Goal: Information Seeking & Learning: Learn about a topic

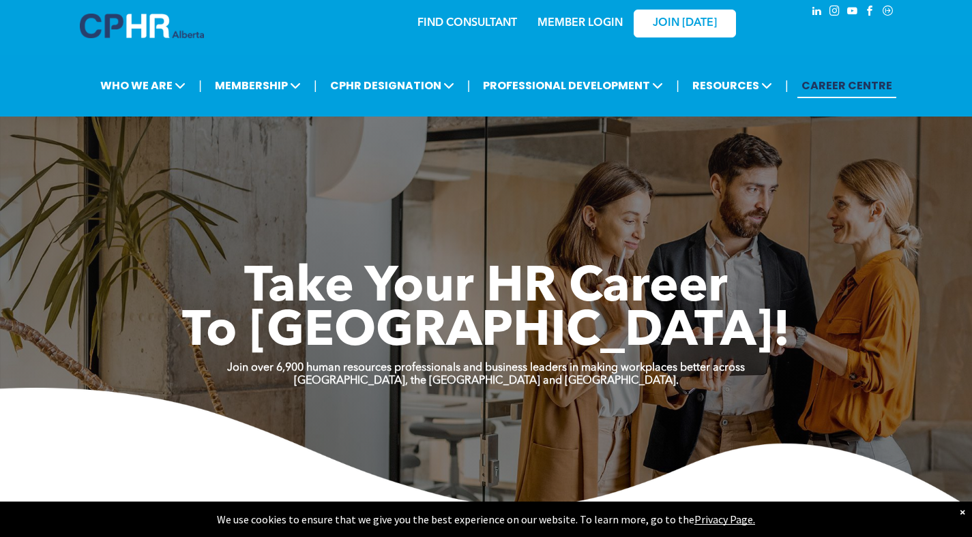
scroll to position [14, 0]
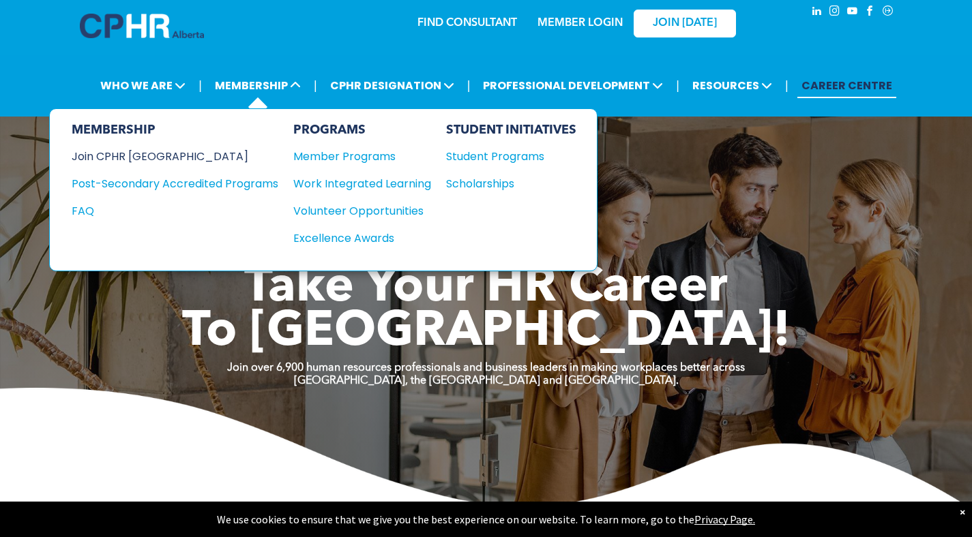
click at [160, 158] on div "Join CPHR [GEOGRAPHIC_DATA]" at bounding box center [165, 156] width 186 height 17
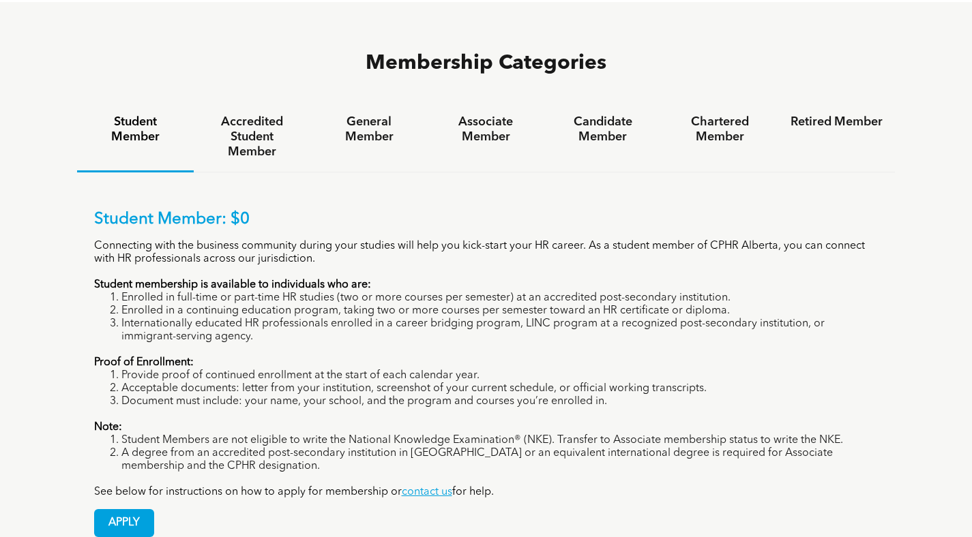
scroll to position [887, 0]
click at [370, 114] on h4 "General Member" at bounding box center [369, 129] width 92 height 30
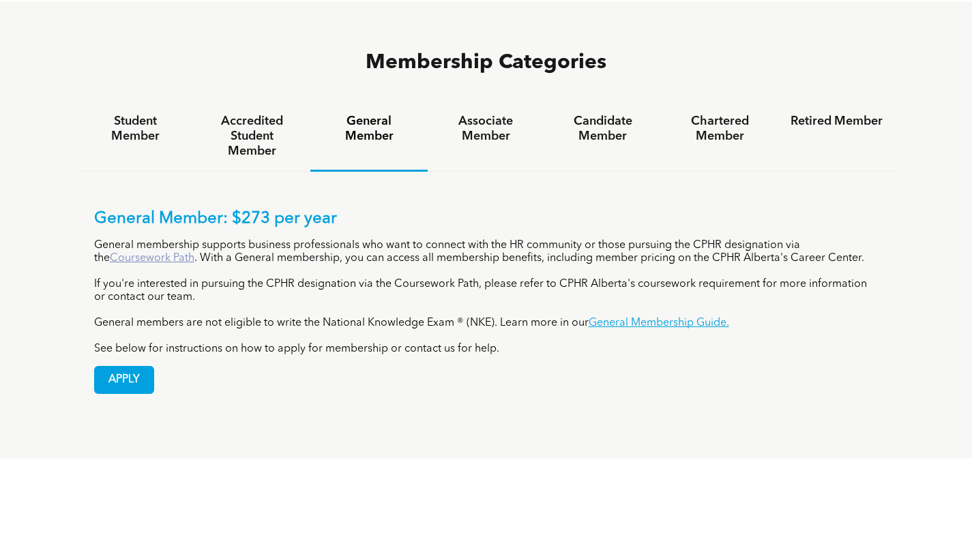
click at [151, 253] on link "Coursework Path" at bounding box center [152, 258] width 85 height 11
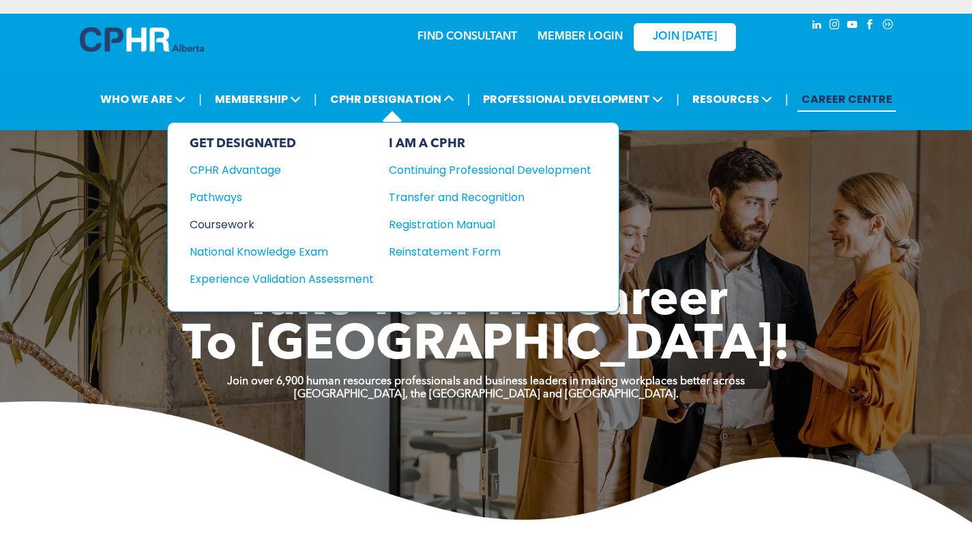
click at [236, 220] on div "Coursework" at bounding box center [273, 224] width 166 height 17
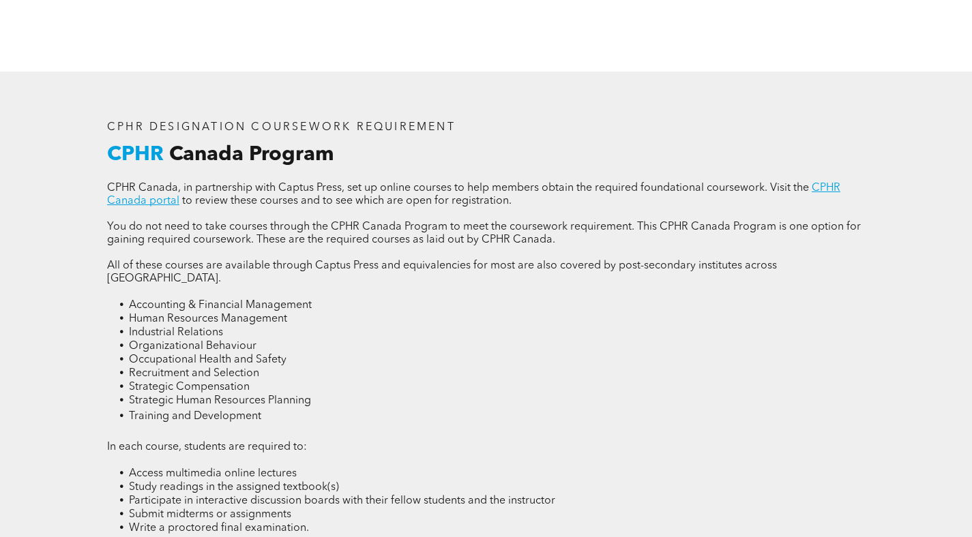
scroll to position [1793, 0]
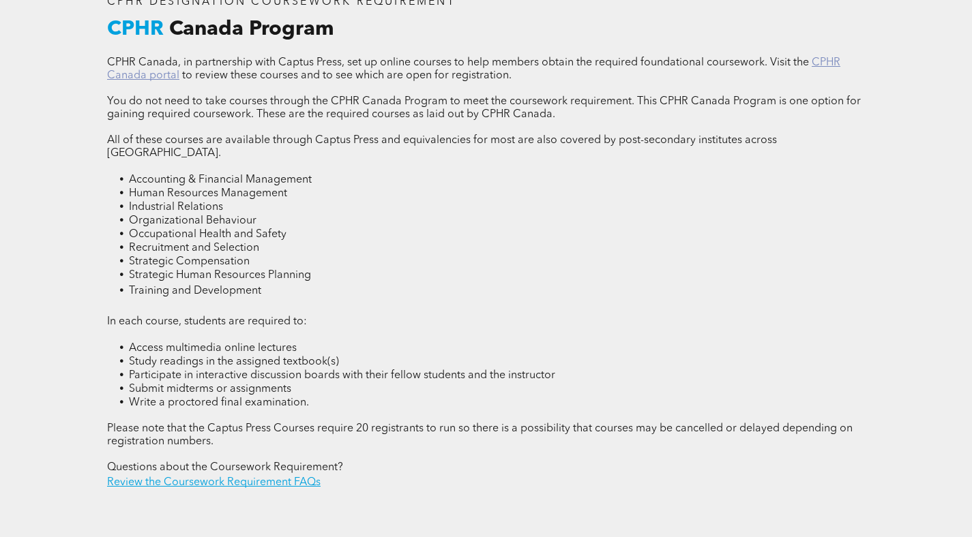
click at [158, 75] on link "CPHR Canada portal" at bounding box center [473, 69] width 733 height 24
drag, startPoint x: 175, startPoint y: 467, endPoint x: 180, endPoint y: 458, distance: 10.4
click at [175, 477] on link "Review the Coursework Requirement FAQs" at bounding box center [213, 482] width 213 height 11
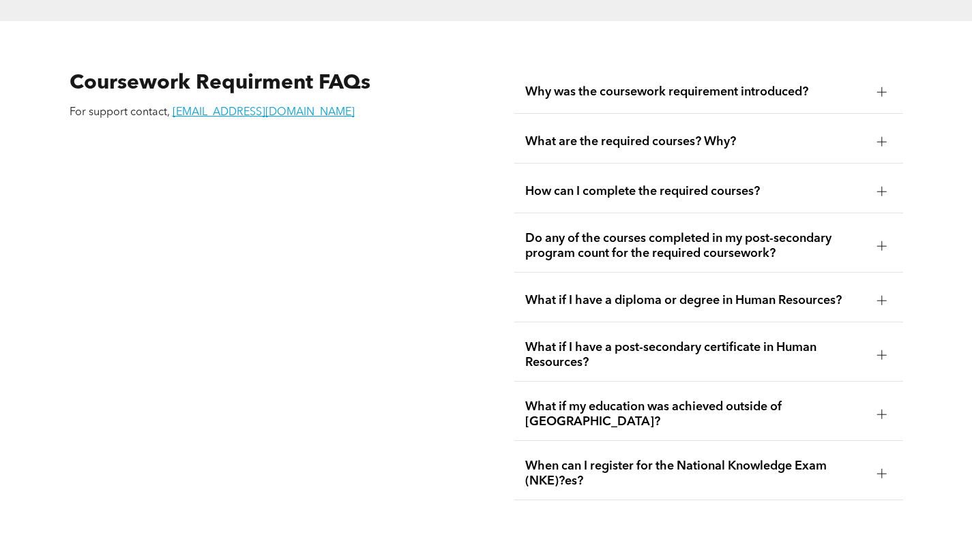
scroll to position [2320, 0]
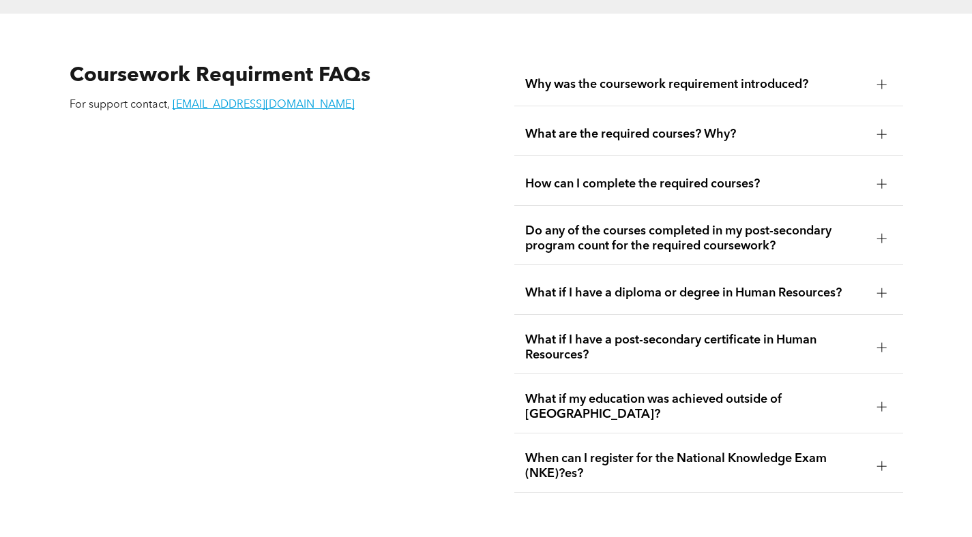
click at [596, 77] on span "Why was the coursework requirement introduced?" at bounding box center [695, 84] width 341 height 15
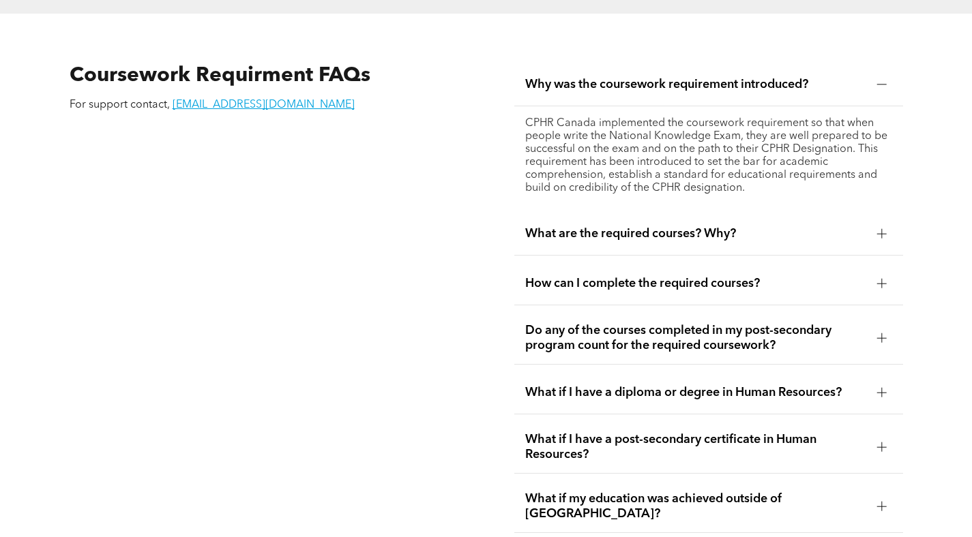
click at [595, 77] on span "Why was the coursework requirement introduced?" at bounding box center [695, 84] width 341 height 15
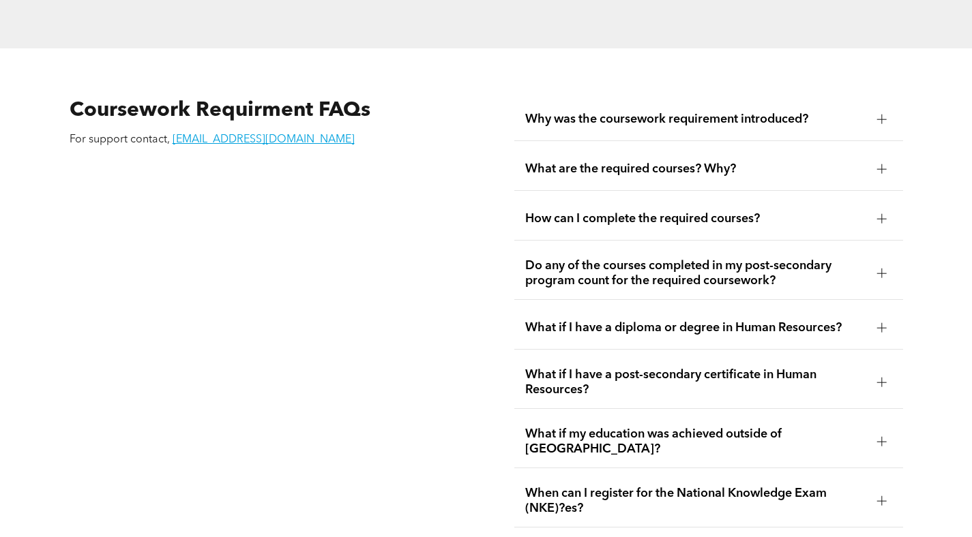
scroll to position [2272, 0]
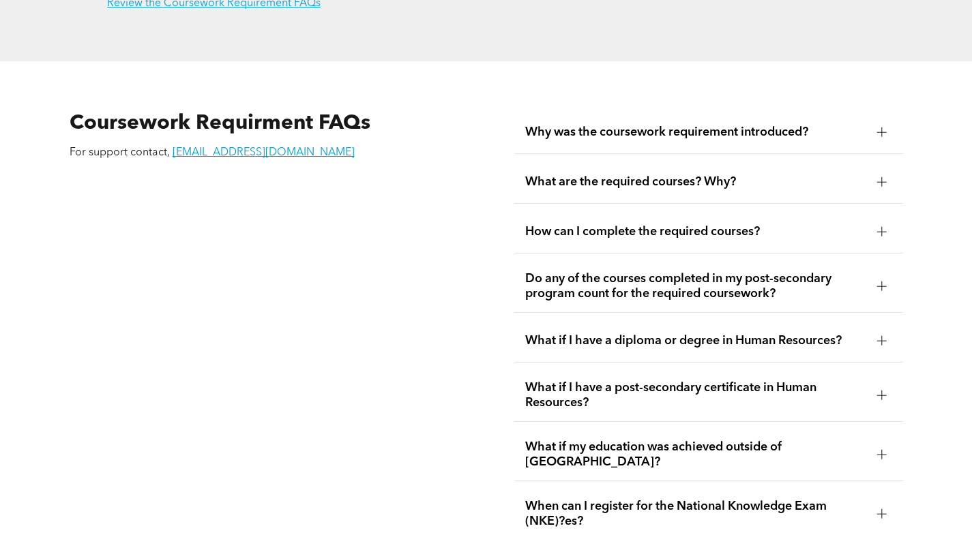
click at [559, 125] on span "Why was the coursework requirement introduced?" at bounding box center [695, 132] width 341 height 15
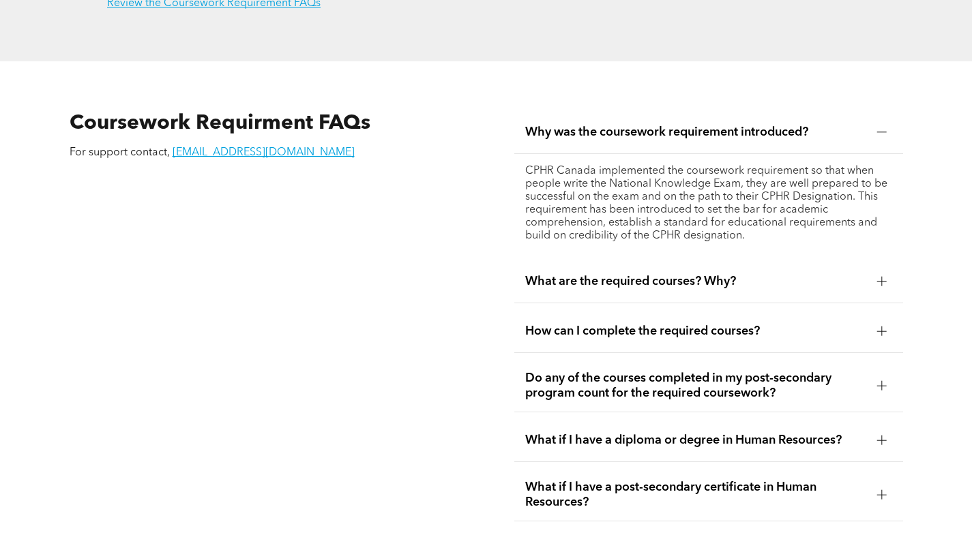
click at [559, 125] on span "Why was the coursework requirement introduced?" at bounding box center [695, 132] width 341 height 15
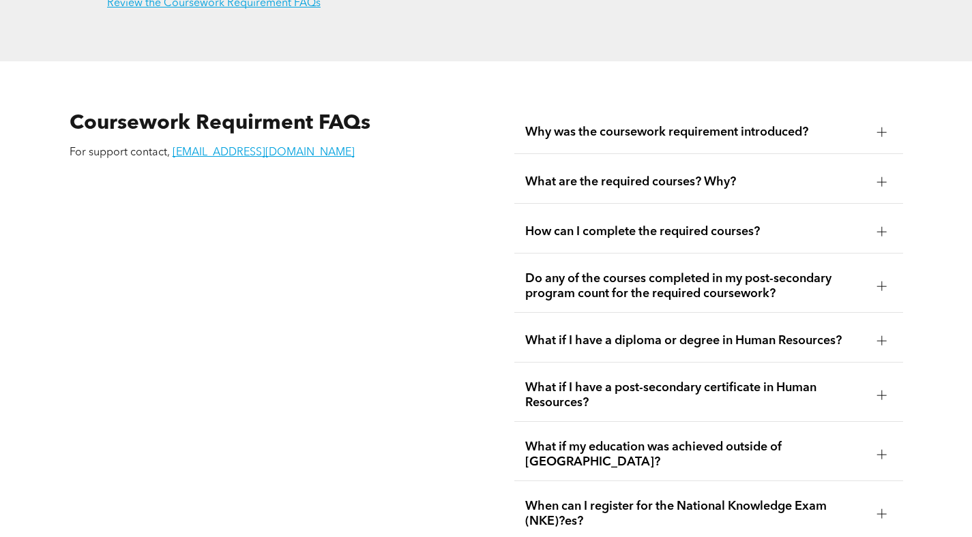
click at [568, 175] on span "What are the required courses? Why?" at bounding box center [695, 182] width 341 height 15
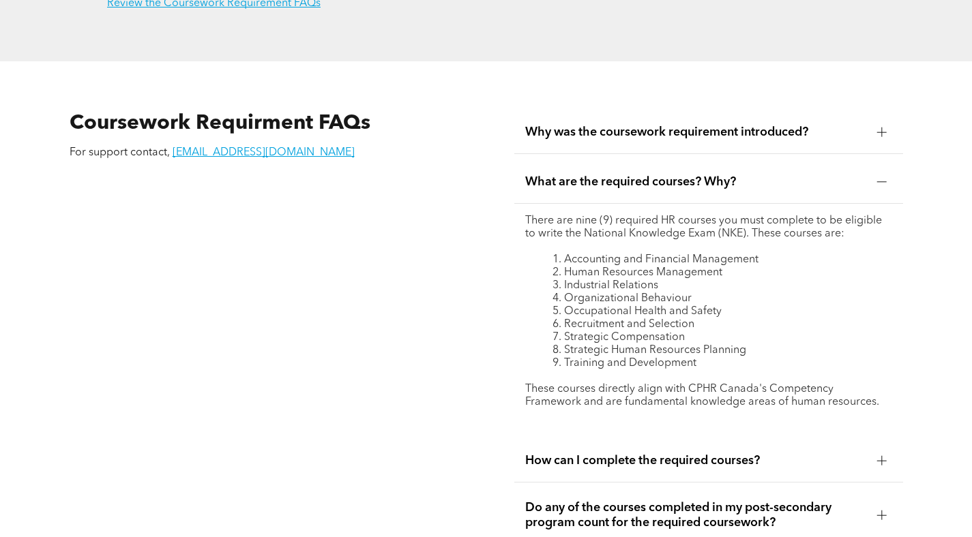
click at [568, 175] on span "What are the required courses? Why?" at bounding box center [695, 182] width 341 height 15
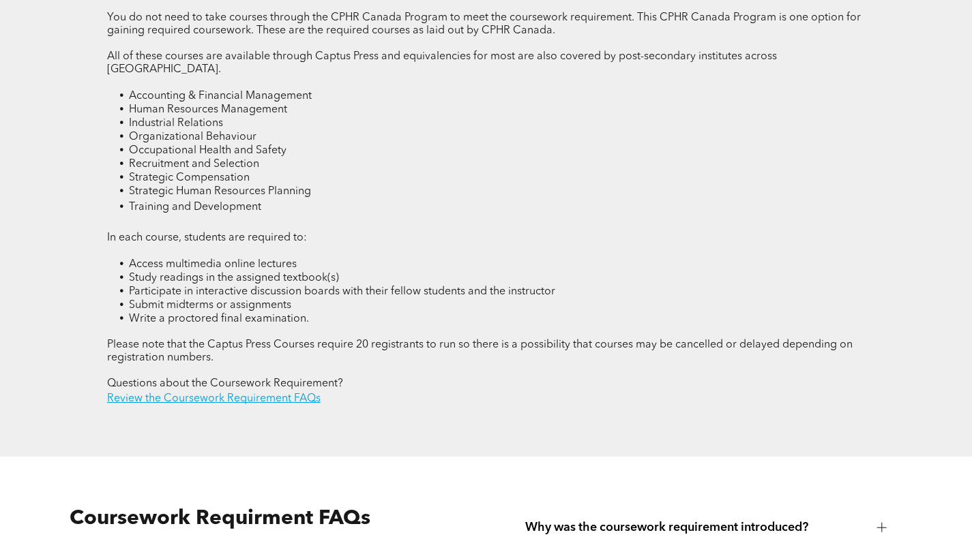
scroll to position [1799, 0]
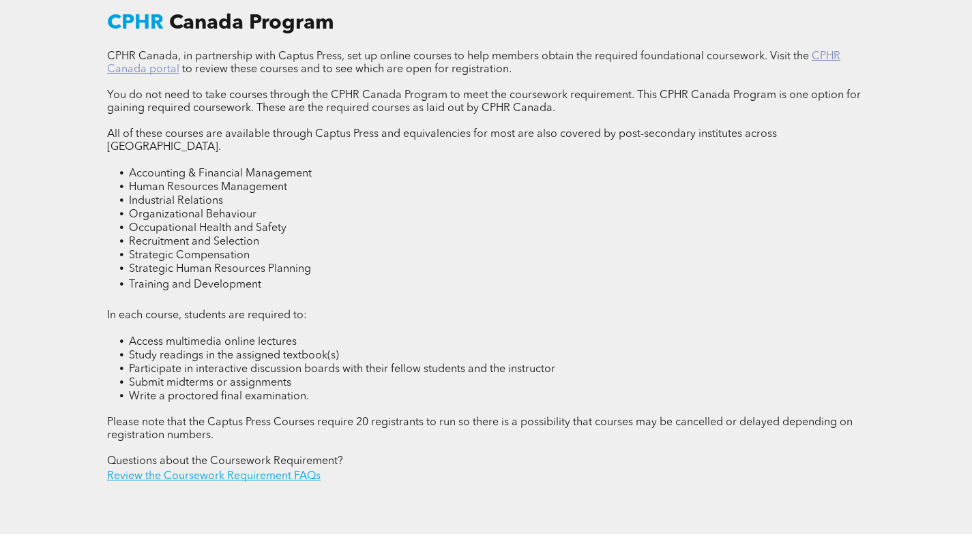
click at [153, 71] on link "CPHR Canada portal" at bounding box center [473, 63] width 733 height 24
